Goal: Share content: Share content

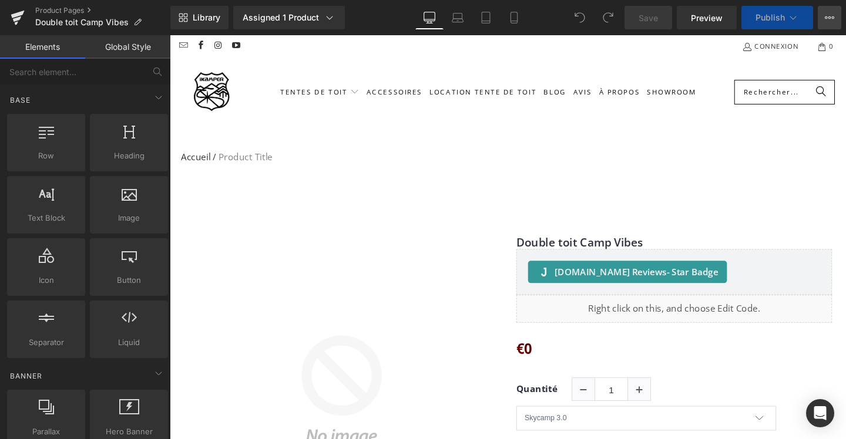
click at [835, 16] on button "View Live Page View with current Template Save Template to Library Schedule Pub…" at bounding box center [829, 17] width 23 height 23
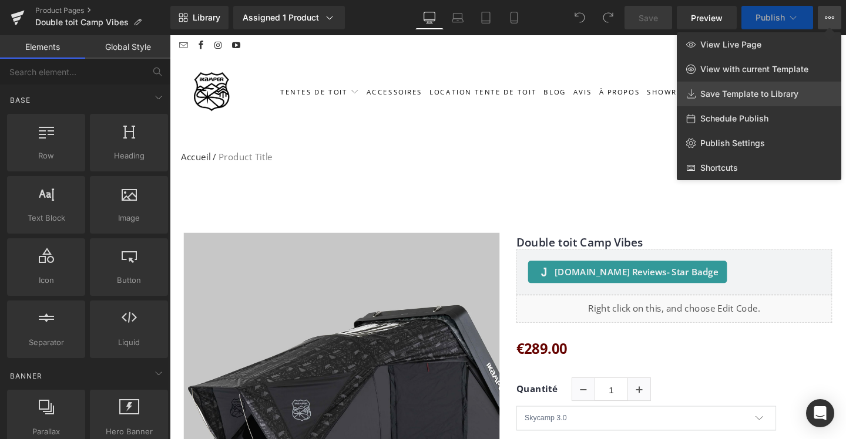
click at [739, 93] on span "Save Template to Library" at bounding box center [749, 94] width 98 height 11
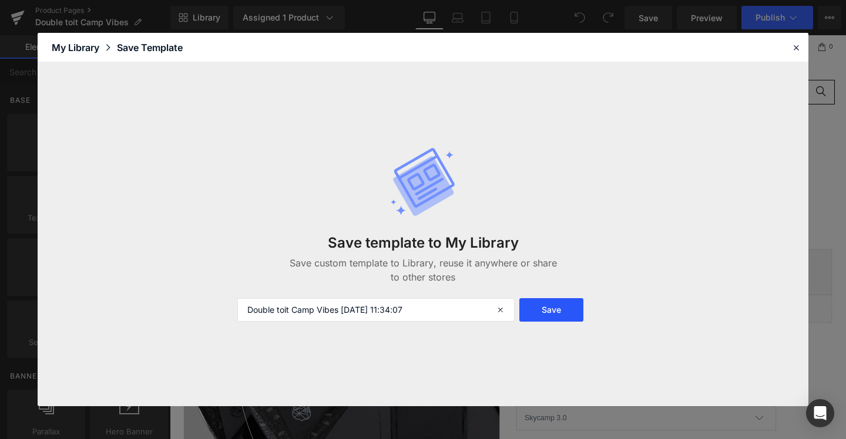
click at [547, 305] on button "Save" at bounding box center [551, 309] width 64 height 23
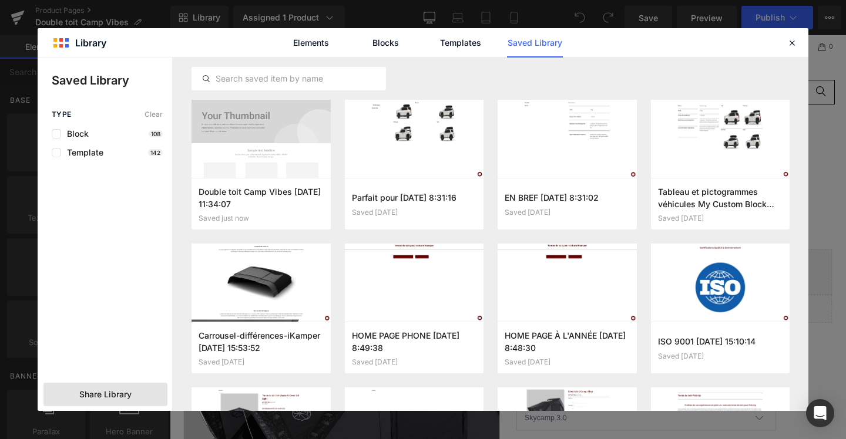
click at [96, 388] on div "Share Library" at bounding box center [105, 394] width 124 height 23
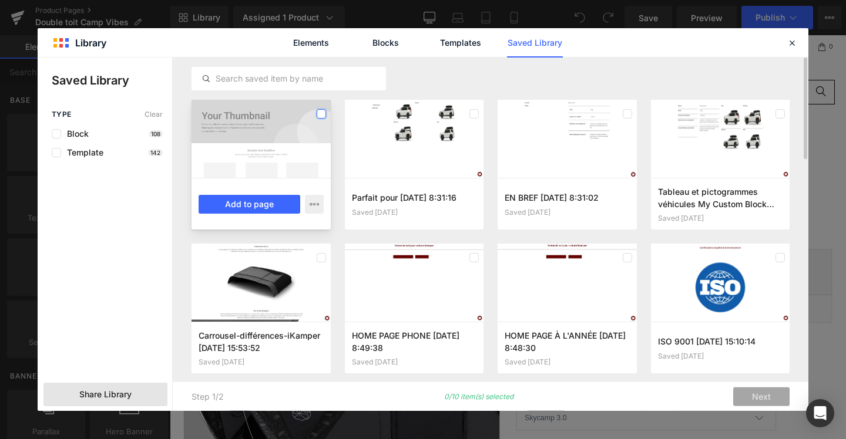
click at [321, 115] on label at bounding box center [321, 113] width 9 height 9
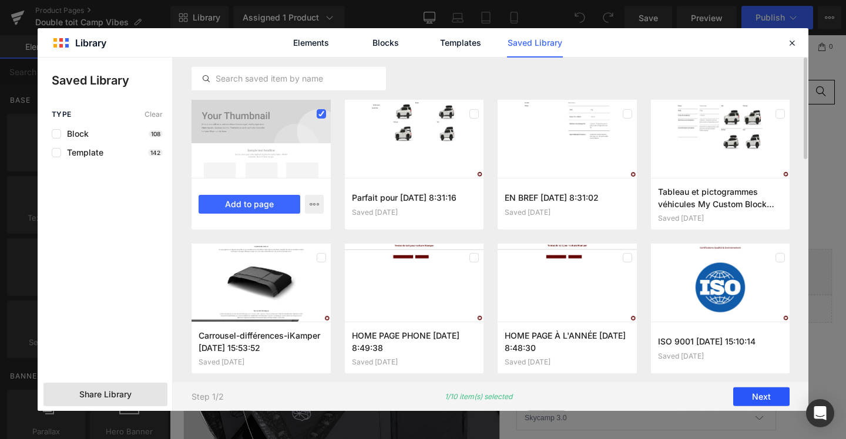
click at [771, 405] on button "Next" at bounding box center [761, 397] width 56 height 19
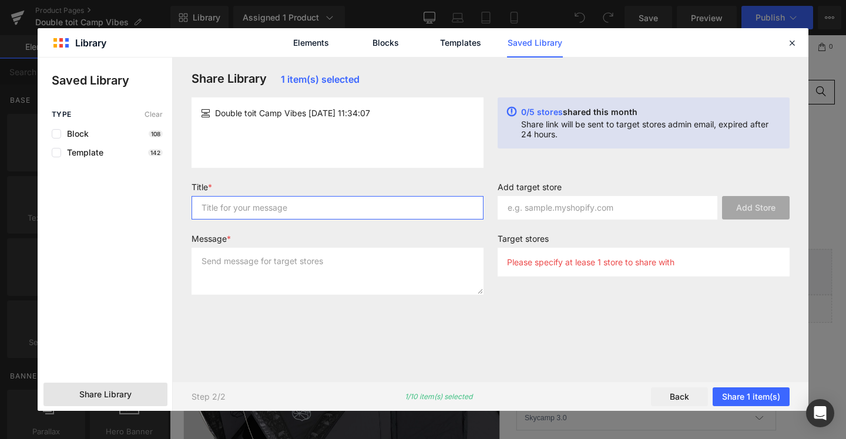
click at [268, 203] on input "text" at bounding box center [337, 207] width 292 height 23
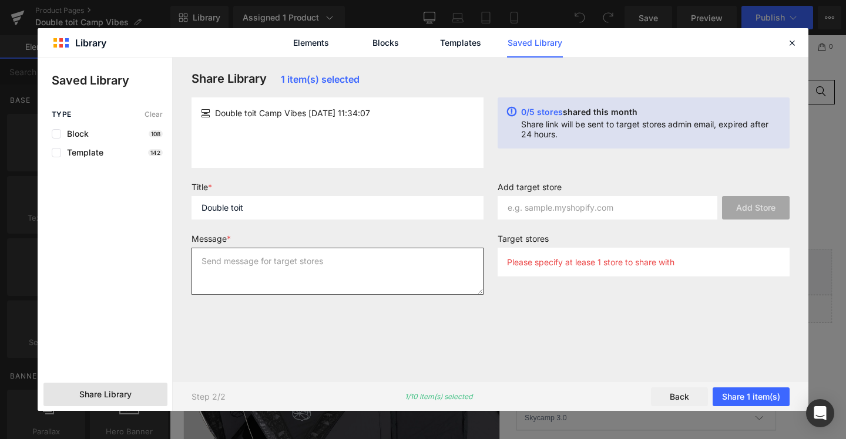
click at [291, 265] on textarea at bounding box center [337, 271] width 292 height 47
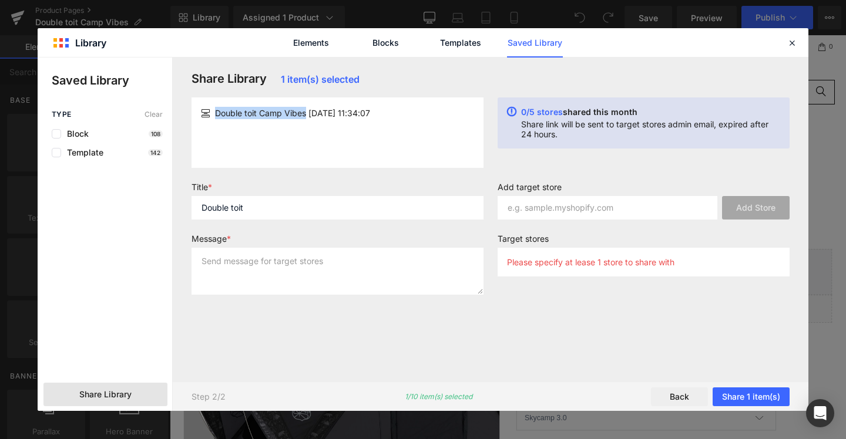
drag, startPoint x: 306, startPoint y: 113, endPoint x: 211, endPoint y: 115, distance: 94.6
click at [211, 115] on div "Double toit Camp Vibes [DATE] 11:34:07" at bounding box center [337, 113] width 273 height 12
copy div "Double toit Camp Vibes"
drag, startPoint x: 249, startPoint y: 210, endPoint x: 86, endPoint y: 210, distance: 162.7
click at [87, 210] on div "Saved Library Type Clear Block 108 Template 142 Share Library Share Library 1 i…" at bounding box center [423, 235] width 771 height 354
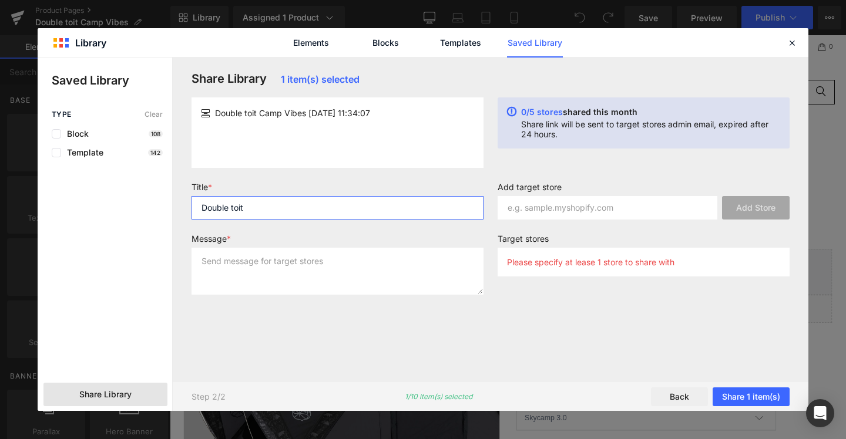
paste input "Double toit Camp Vibes"
type input "Double toit Camp Vibes"
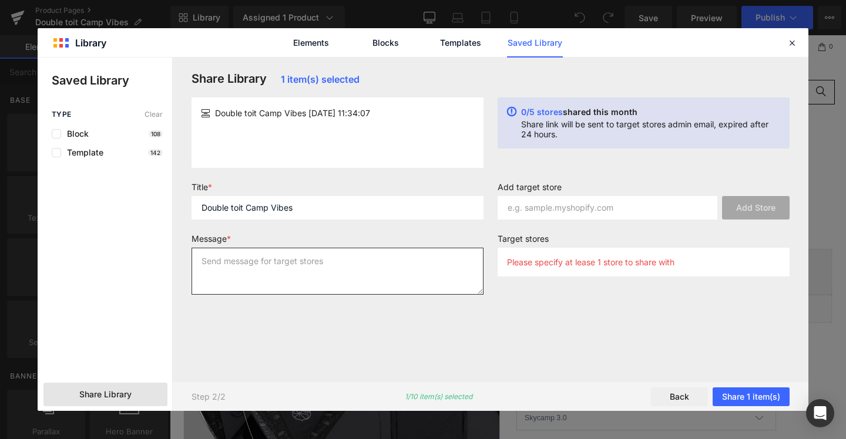
click at [214, 263] on textarea at bounding box center [337, 271] width 292 height 47
paste textarea "Double toit Camp Vibes"
click at [204, 274] on textarea "Double toit Camp Vibes" at bounding box center [337, 271] width 292 height 47
type textarea "Double toit Camp Vibes"
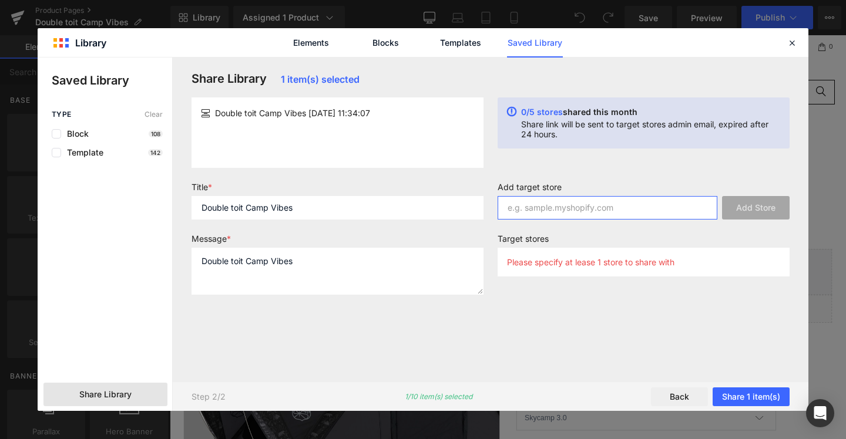
click at [525, 206] on input "text" at bounding box center [607, 207] width 220 height 23
click at [584, 207] on input "[DOMAIN_NAME]" at bounding box center [607, 207] width 220 height 23
type input "[DOMAIN_NAME]"
click at [751, 216] on button "Add Store" at bounding box center [756, 207] width 68 height 23
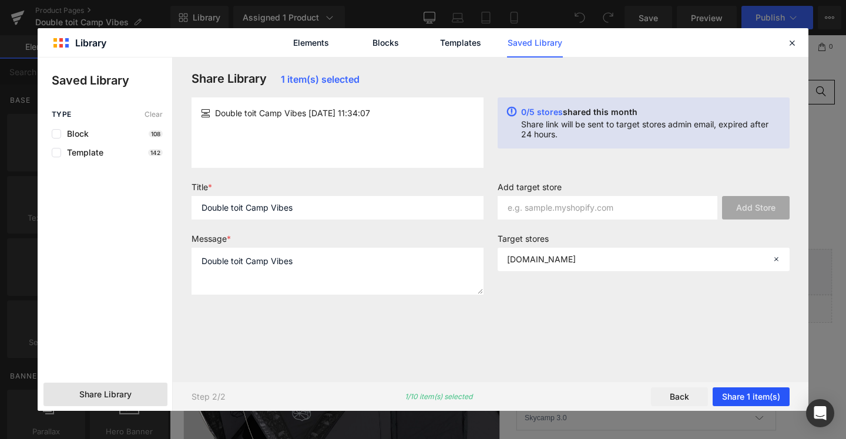
click at [743, 394] on button "Share 1 item(s)" at bounding box center [750, 397] width 77 height 19
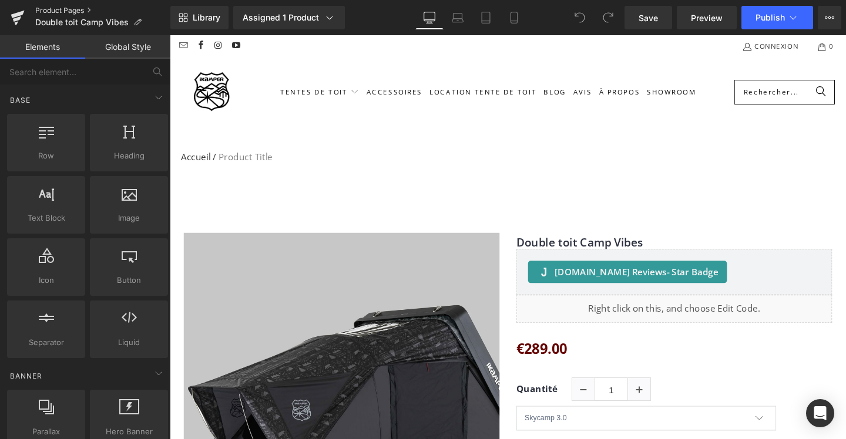
click at [61, 10] on link "Product Pages" at bounding box center [102, 10] width 135 height 9
